Goal: Task Accomplishment & Management: Manage account settings

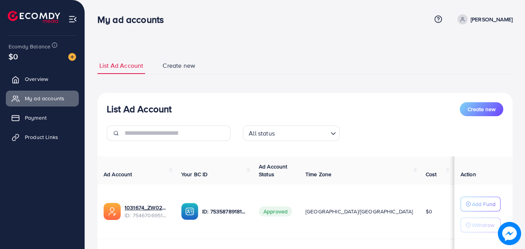
scroll to position [100, 0]
click at [48, 81] on span "Overview" at bounding box center [38, 79] width 23 height 8
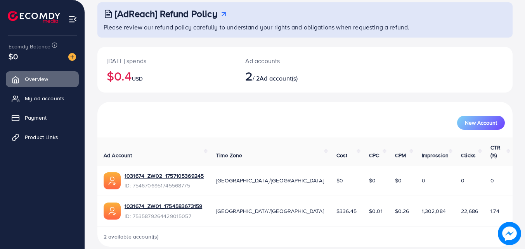
scroll to position [48, 0]
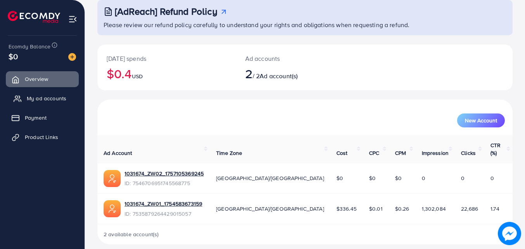
click at [57, 99] on span "My ad accounts" at bounding box center [47, 99] width 40 height 8
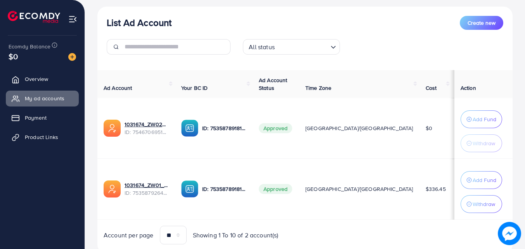
scroll to position [113, 0]
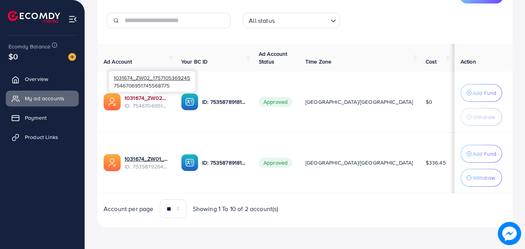
click at [162, 98] on link "1031674_ZW02_1757105369245" at bounding box center [146, 98] width 44 height 8
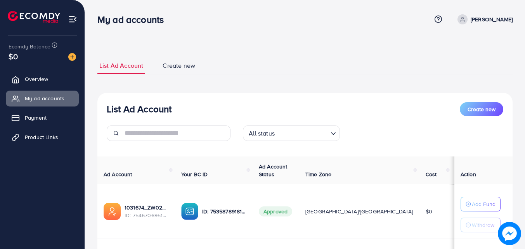
scroll to position [100, 0]
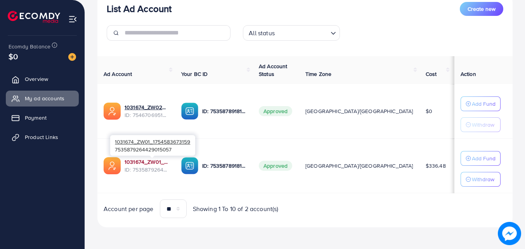
click at [146, 160] on link "1031674_ZW01_1754583673159" at bounding box center [146, 162] width 44 height 8
